Goal: Transaction & Acquisition: Purchase product/service

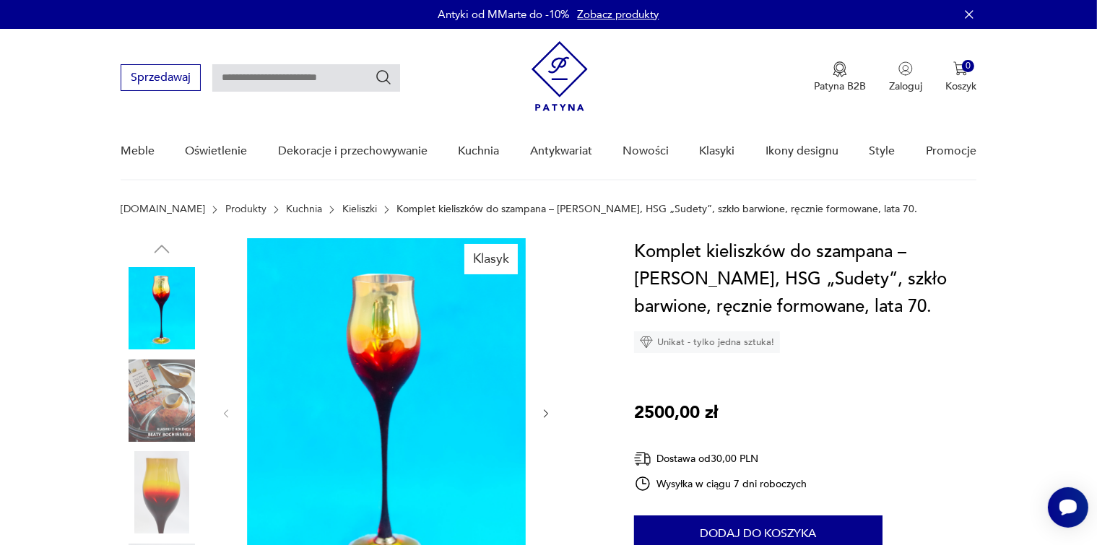
click at [548, 412] on icon "button" at bounding box center [546, 414] width 12 height 12
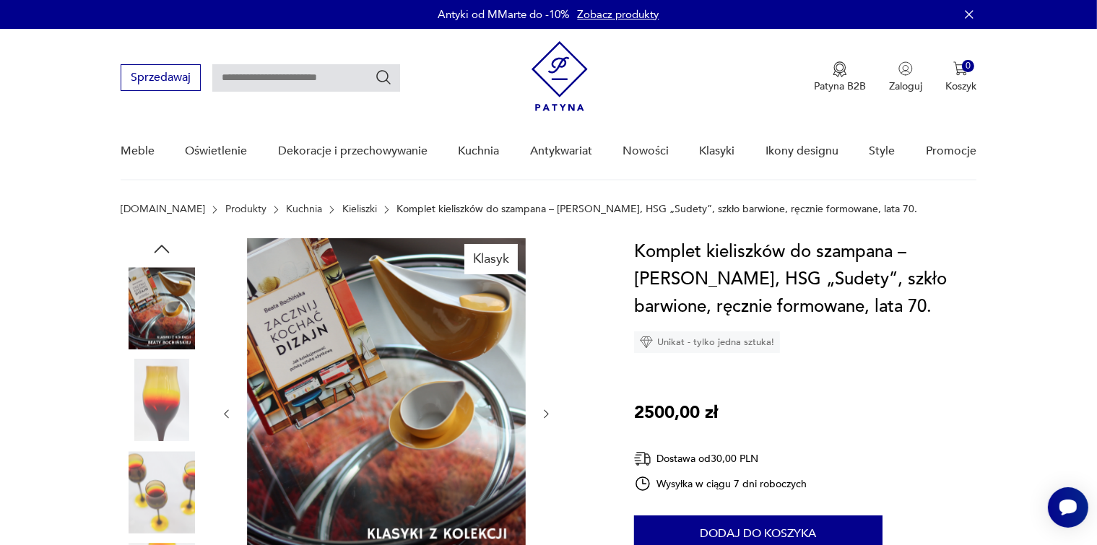
click at [545, 413] on icon "button" at bounding box center [546, 414] width 12 height 12
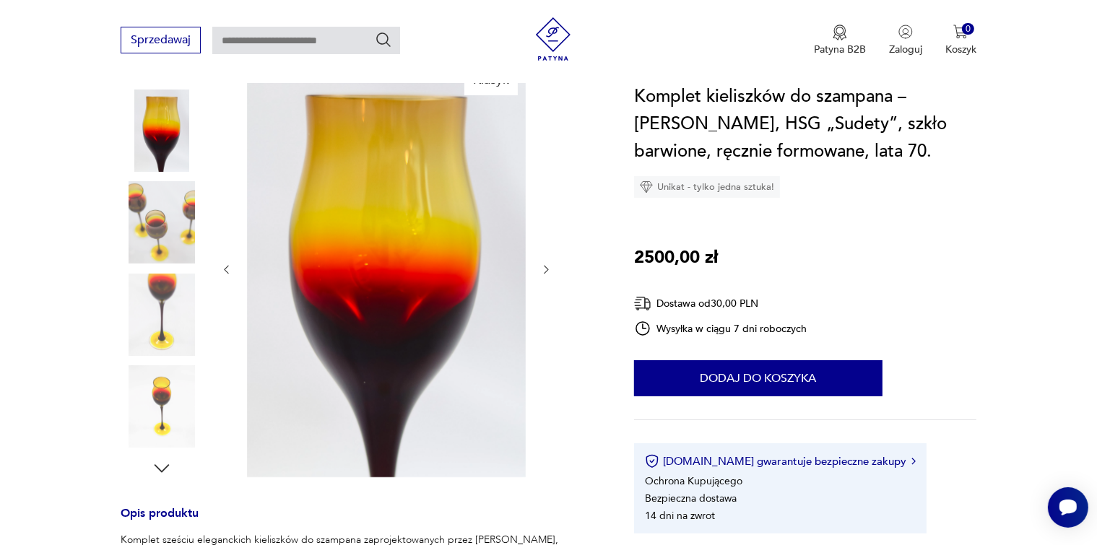
scroll to position [144, 0]
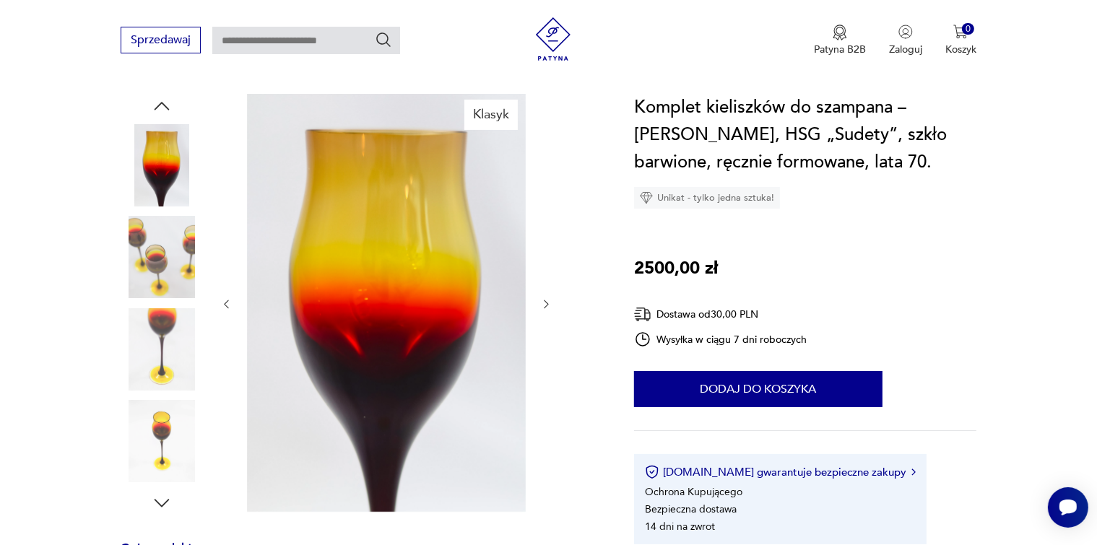
click at [545, 306] on icon "button" at bounding box center [546, 304] width 12 height 12
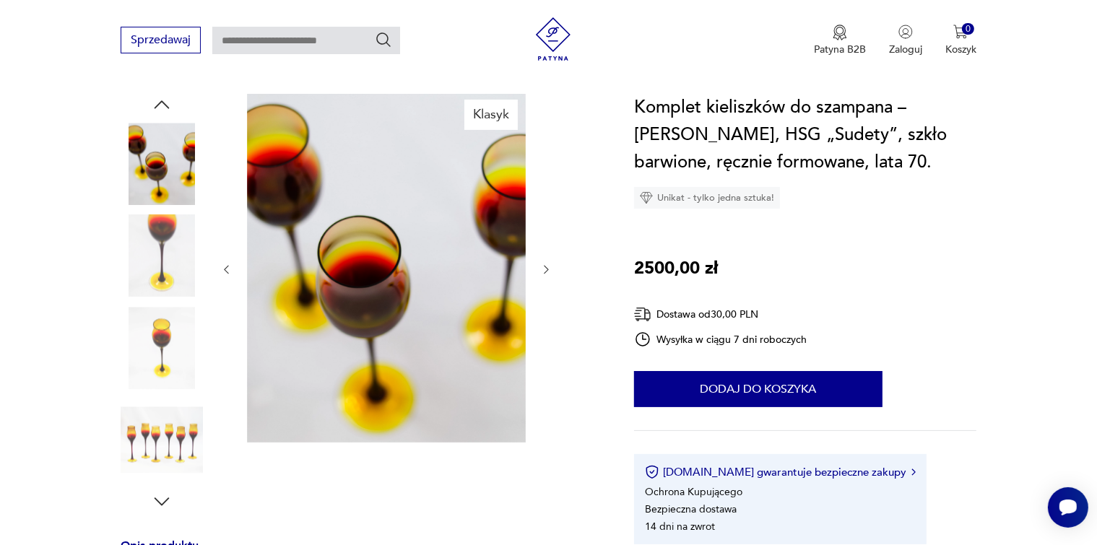
click at [545, 306] on div at bounding box center [386, 270] width 332 height 352
click at [545, 270] on icon "button" at bounding box center [546, 270] width 12 height 12
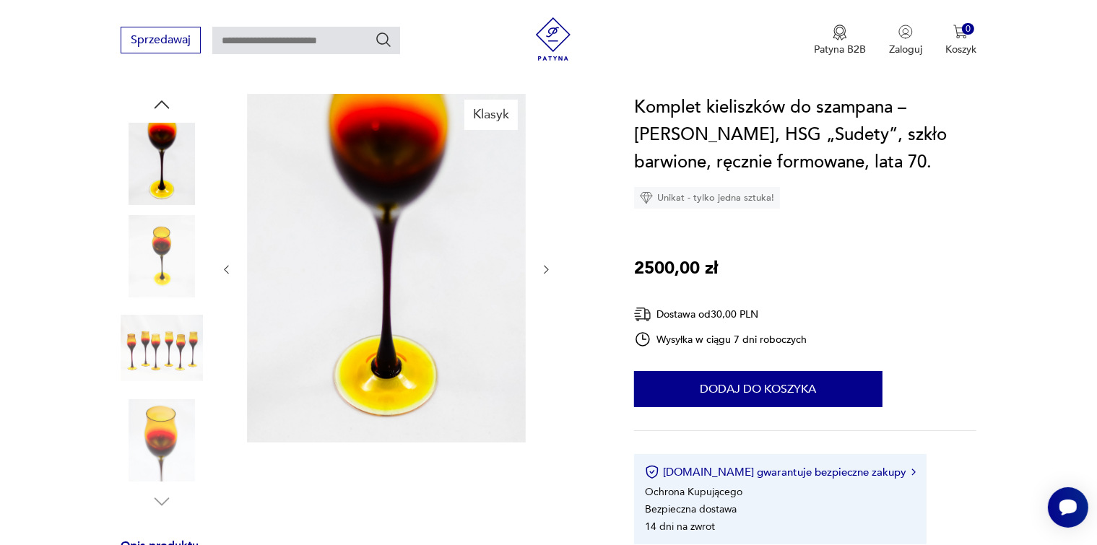
click at [545, 270] on icon "button" at bounding box center [546, 270] width 12 height 12
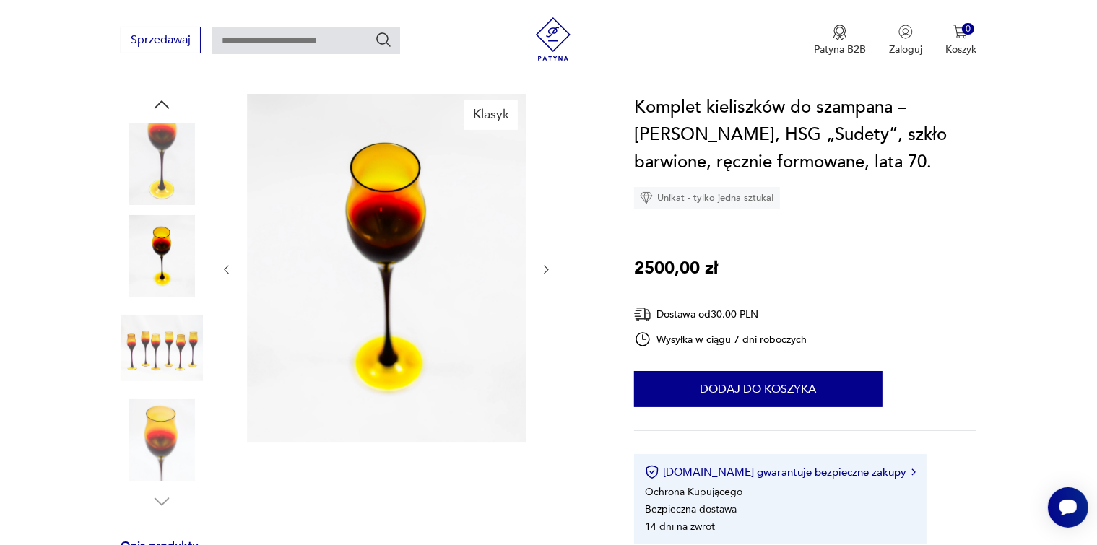
click at [545, 270] on icon "button" at bounding box center [546, 270] width 12 height 12
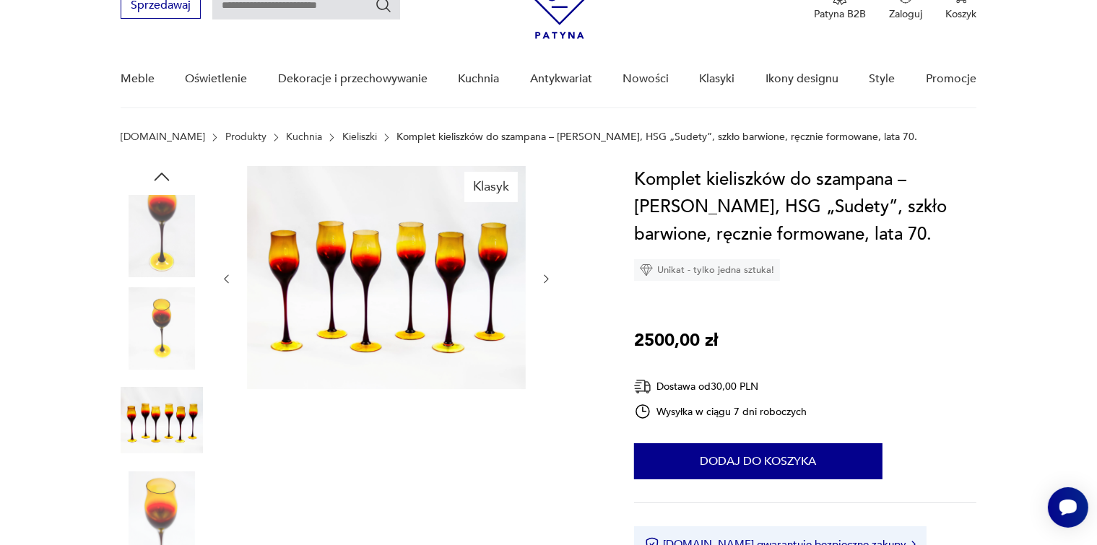
scroll to position [0, 0]
